Goal: Information Seeking & Learning: Learn about a topic

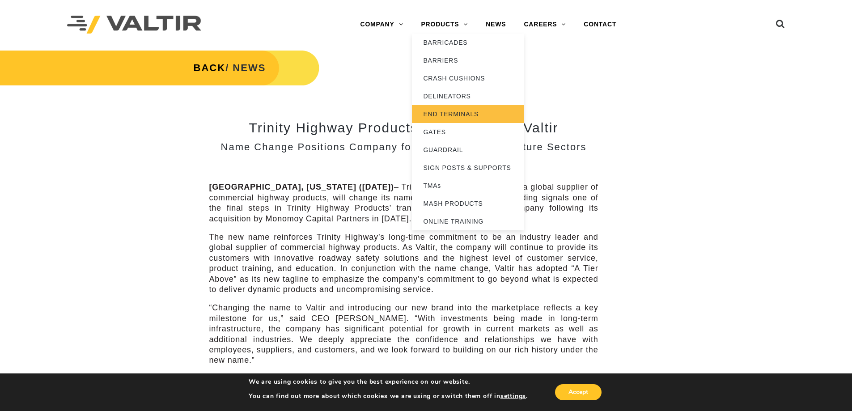
click at [462, 114] on link "END TERMINALS" at bounding box center [468, 114] width 112 height 18
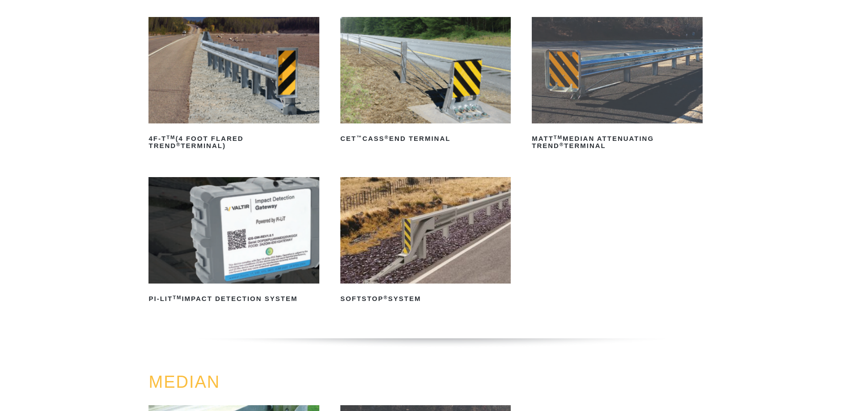
scroll to position [134, 0]
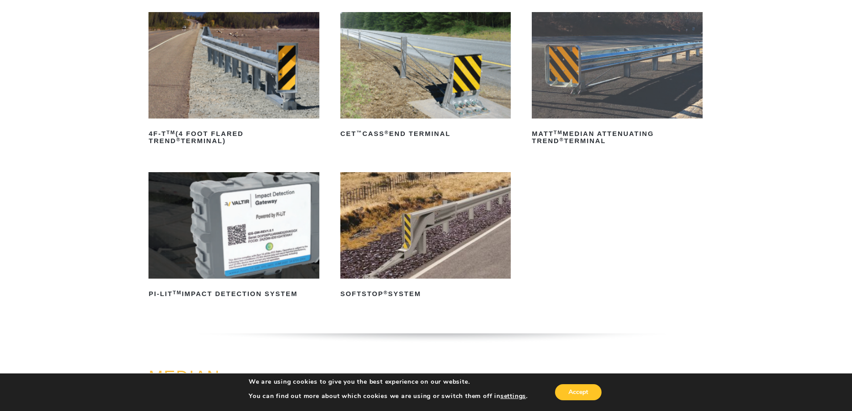
click at [418, 245] on img at bounding box center [425, 225] width 170 height 106
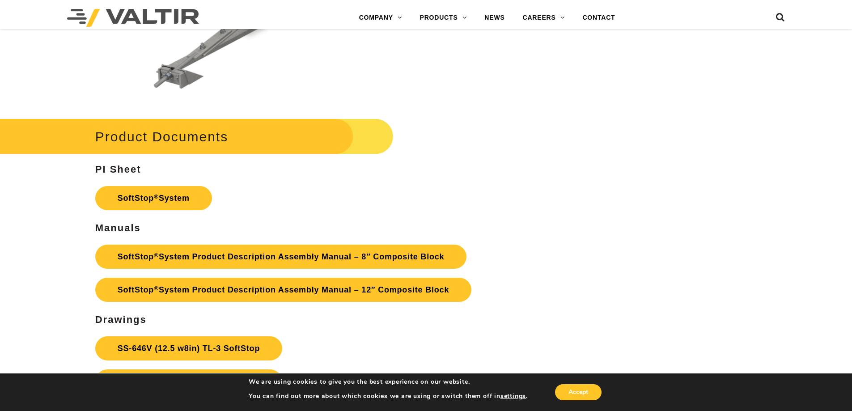
scroll to position [3085, 0]
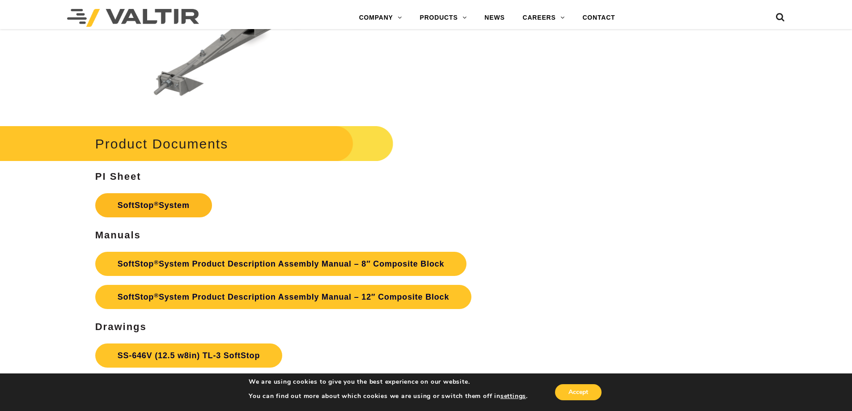
click at [195, 211] on link "SoftStop ® System" at bounding box center [153, 205] width 117 height 24
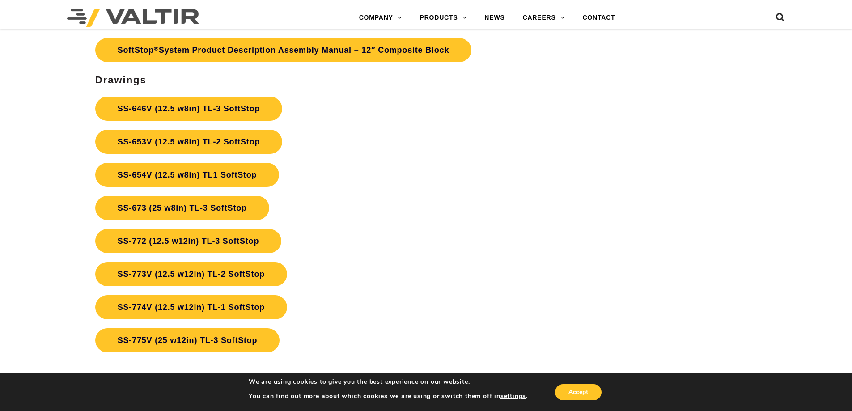
scroll to position [3353, 0]
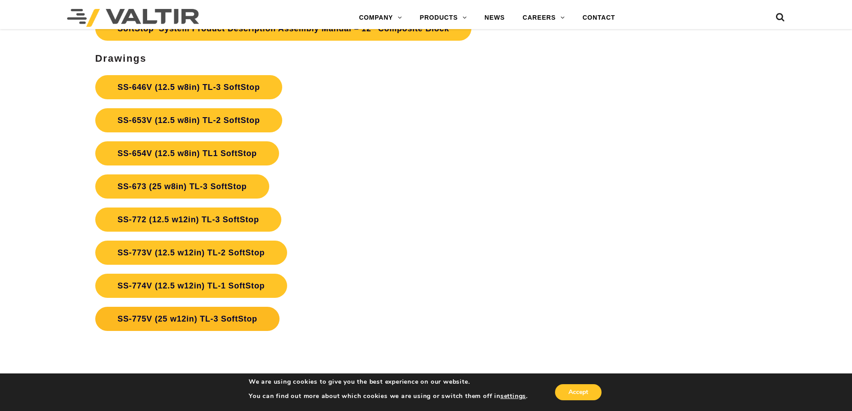
click at [255, 315] on link "SS-775V (25 w12in) TL-3 SoftStop" at bounding box center [187, 319] width 185 height 24
